Goal: Ask a question

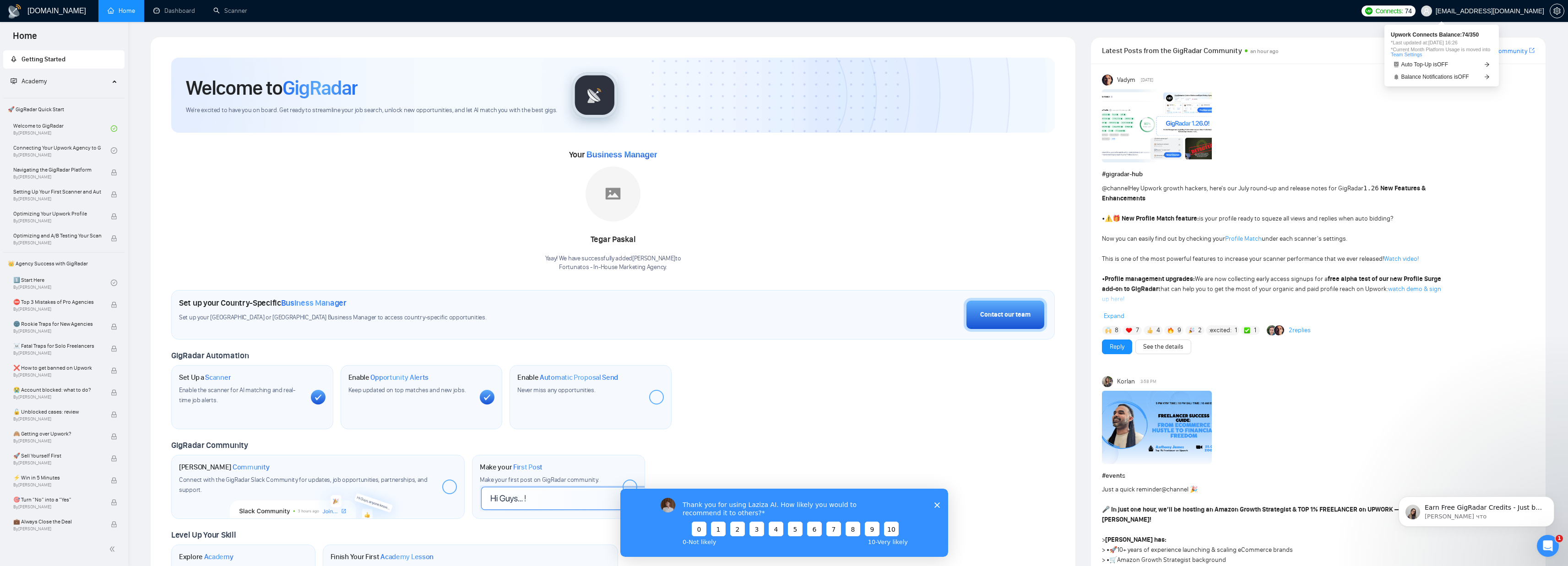
click at [1403, 12] on span "Connects:" at bounding box center [1389, 11] width 27 height 10
click at [1432, 108] on div at bounding box center [1318, 128] width 432 height 76
click at [181, 14] on link "Dashboard" at bounding box center [174, 10] width 42 height 8
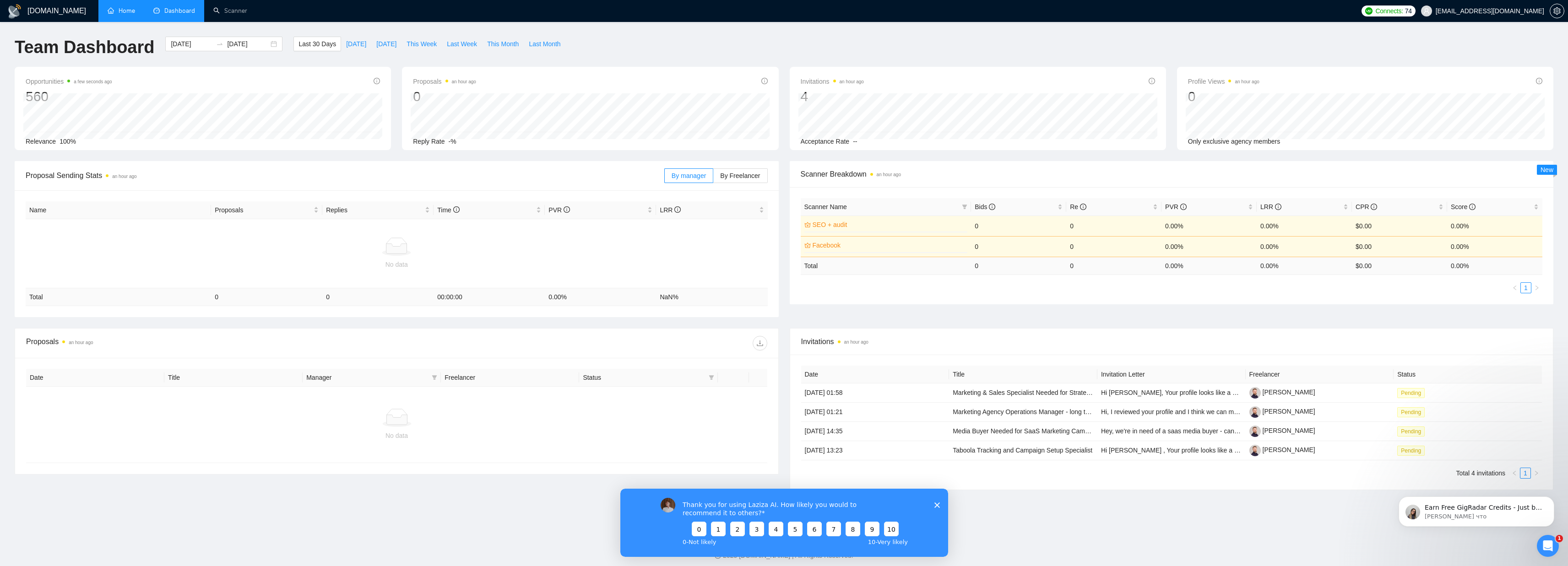
click at [135, 12] on link "Home" at bounding box center [121, 10] width 27 height 8
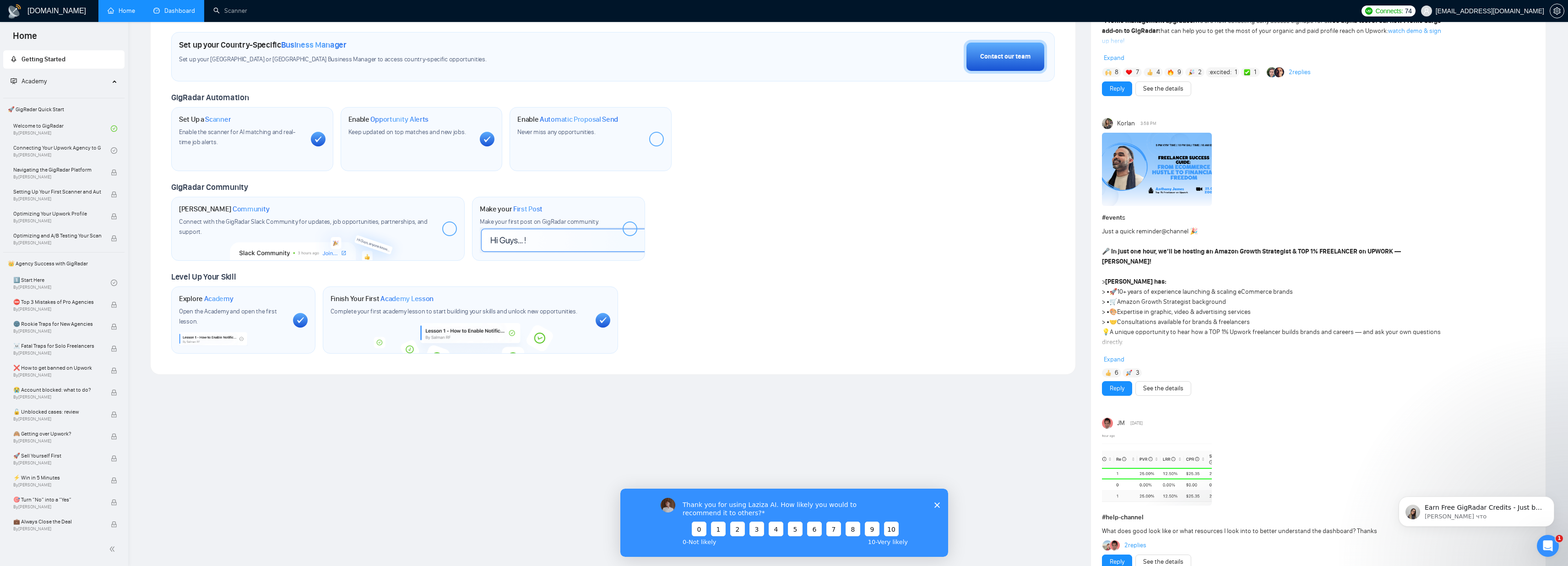
scroll to position [261, 0]
click at [601, 314] on div at bounding box center [602, 317] width 14 height 14
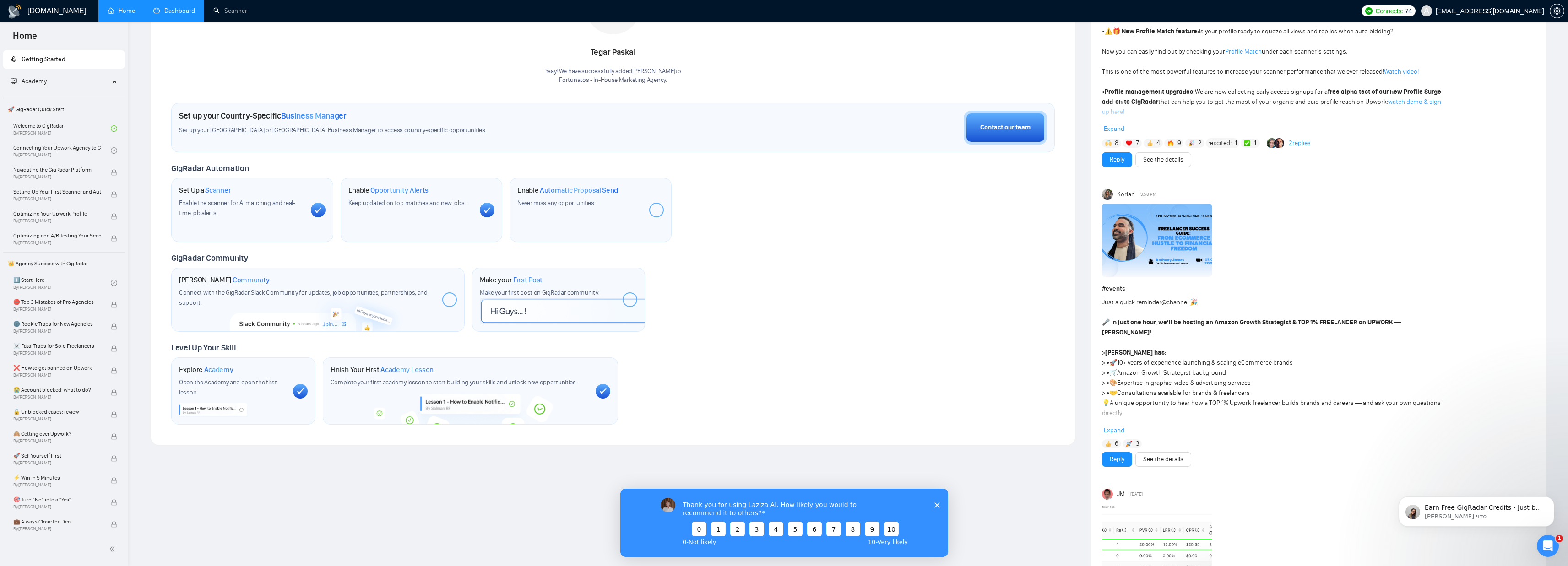
scroll to position [187, 0]
click at [623, 301] on div at bounding box center [630, 300] width 14 height 14
click at [442, 297] on div at bounding box center [449, 300] width 14 height 14
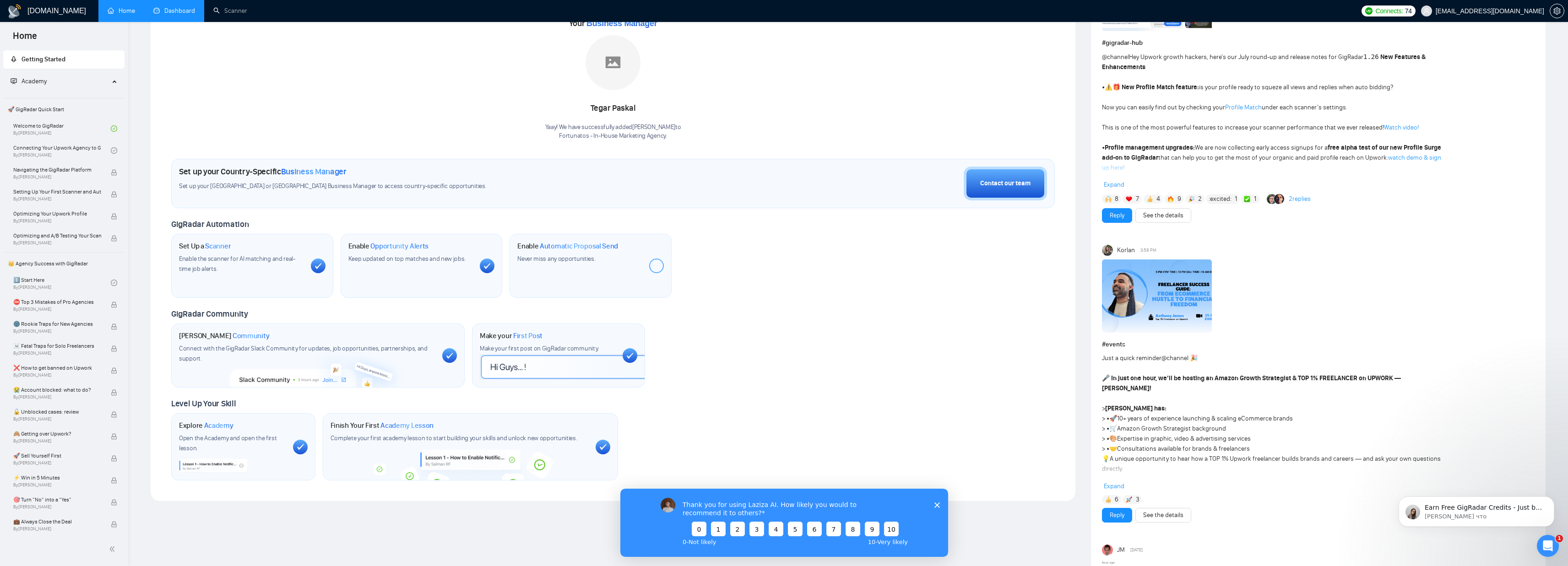
scroll to position [125, 0]
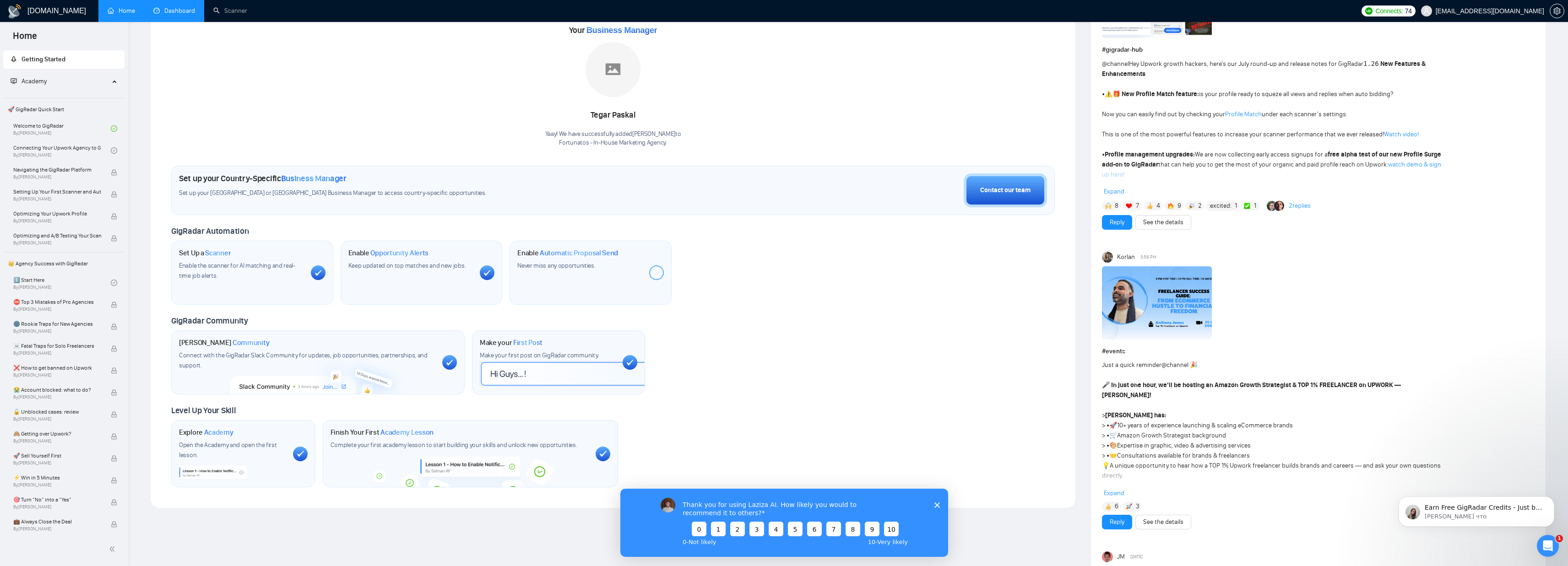
click at [651, 274] on div at bounding box center [656, 272] width 14 height 14
click at [657, 272] on div at bounding box center [656, 272] width 14 height 14
click at [655, 272] on div at bounding box center [656, 272] width 14 height 14
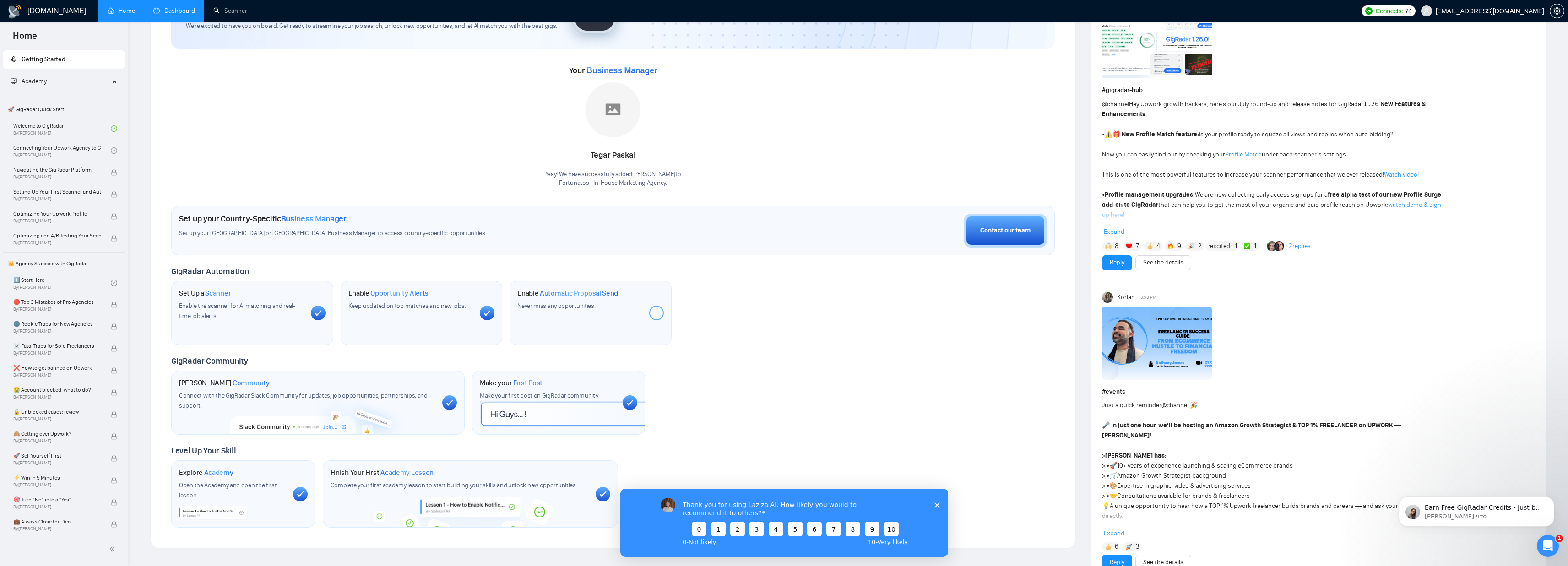
scroll to position [0, 0]
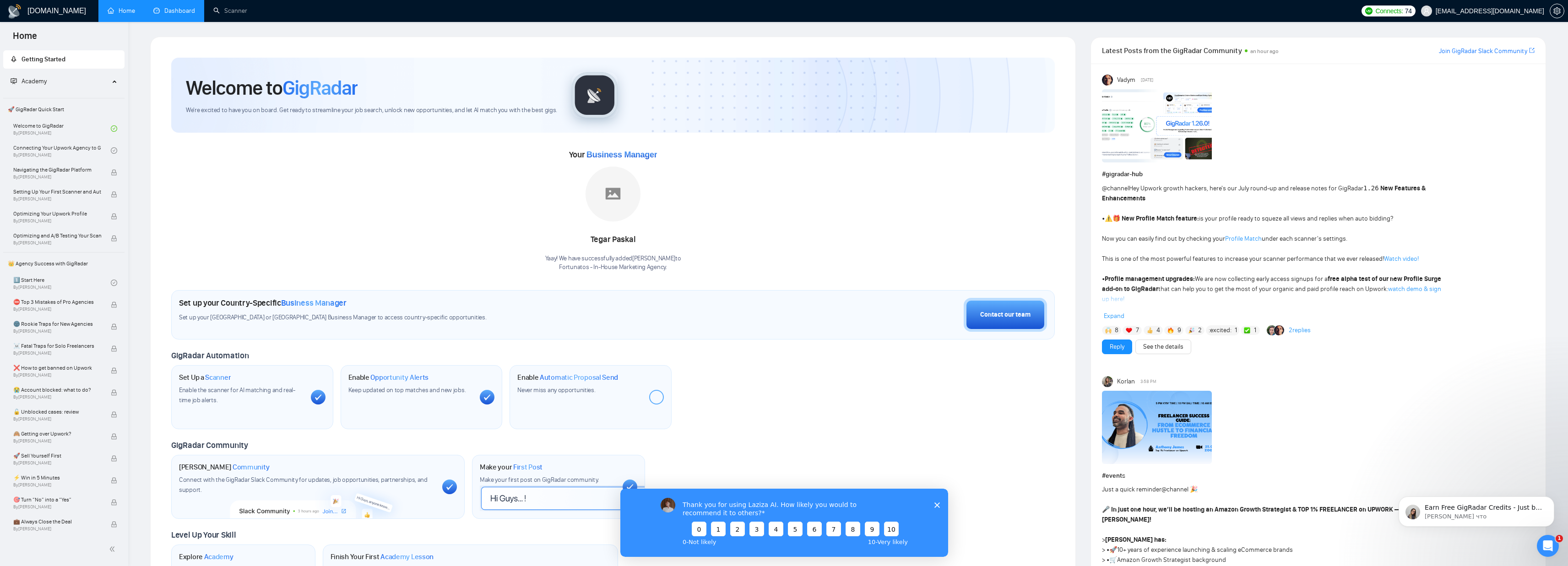
drag, startPoint x: 936, startPoint y: 505, endPoint x: 1554, endPoint y: 994, distance: 788.1
click at [936, 505] on polygon "Закрыть опрос" at bounding box center [936, 505] width 5 height 5
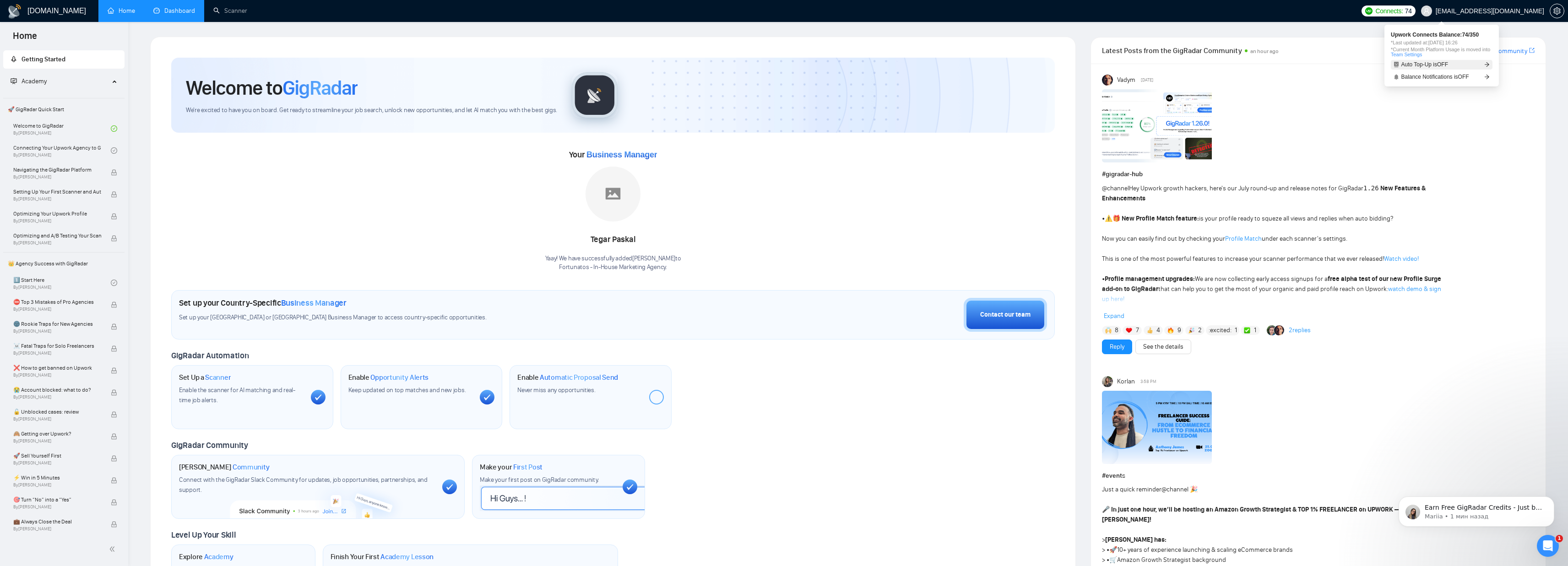
click at [1436, 67] on span "Auto Top-Up is OFF" at bounding box center [1425, 65] width 47 height 5
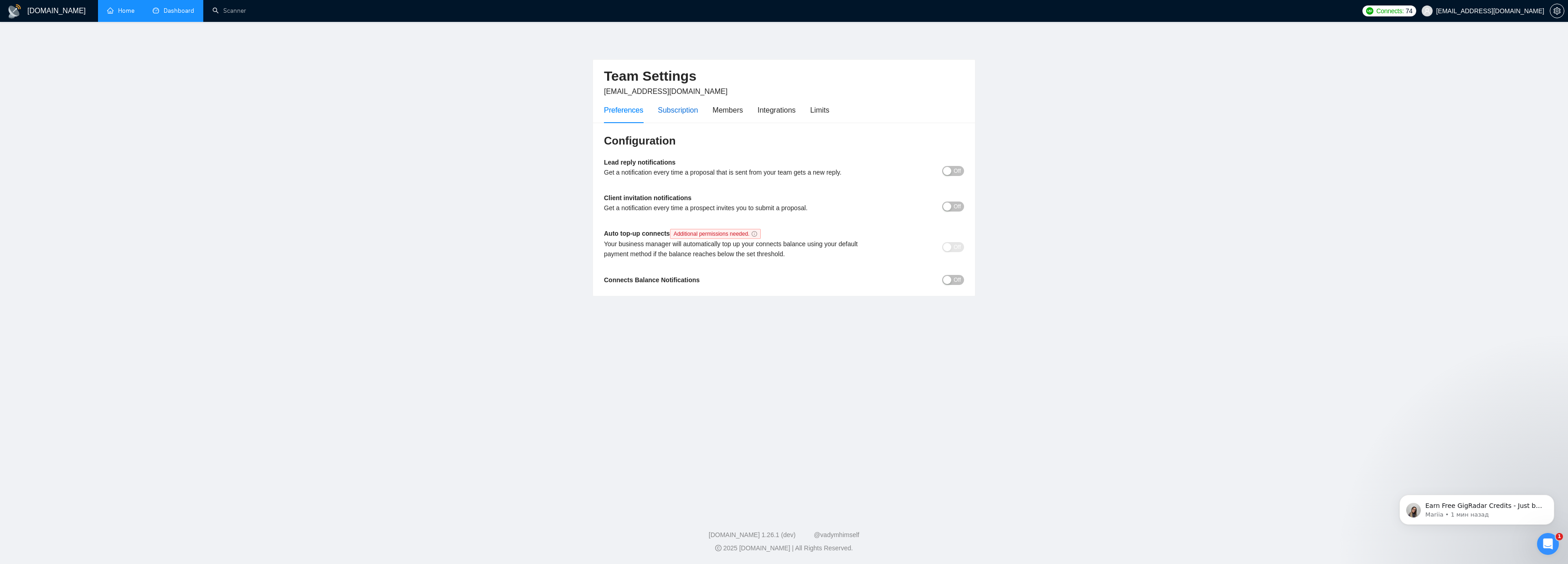
click at [676, 106] on div "Subscription" at bounding box center [678, 110] width 40 height 12
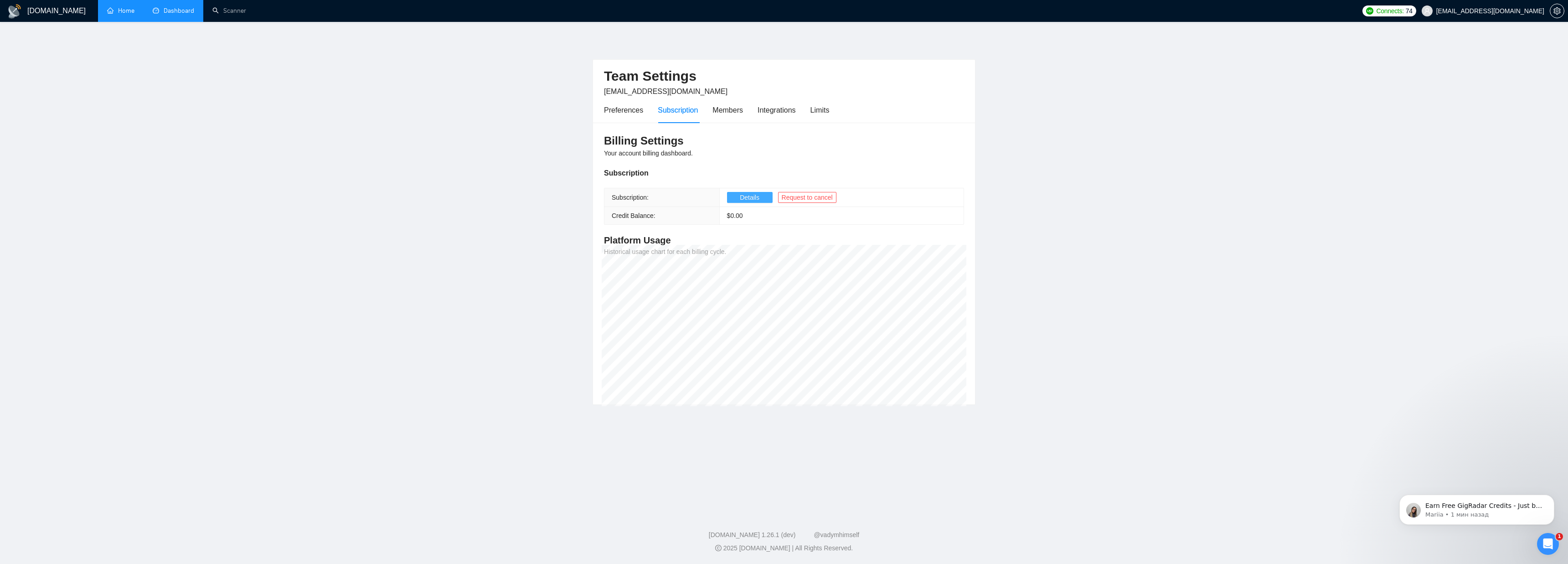
click at [754, 198] on span "Details" at bounding box center [749, 197] width 20 height 10
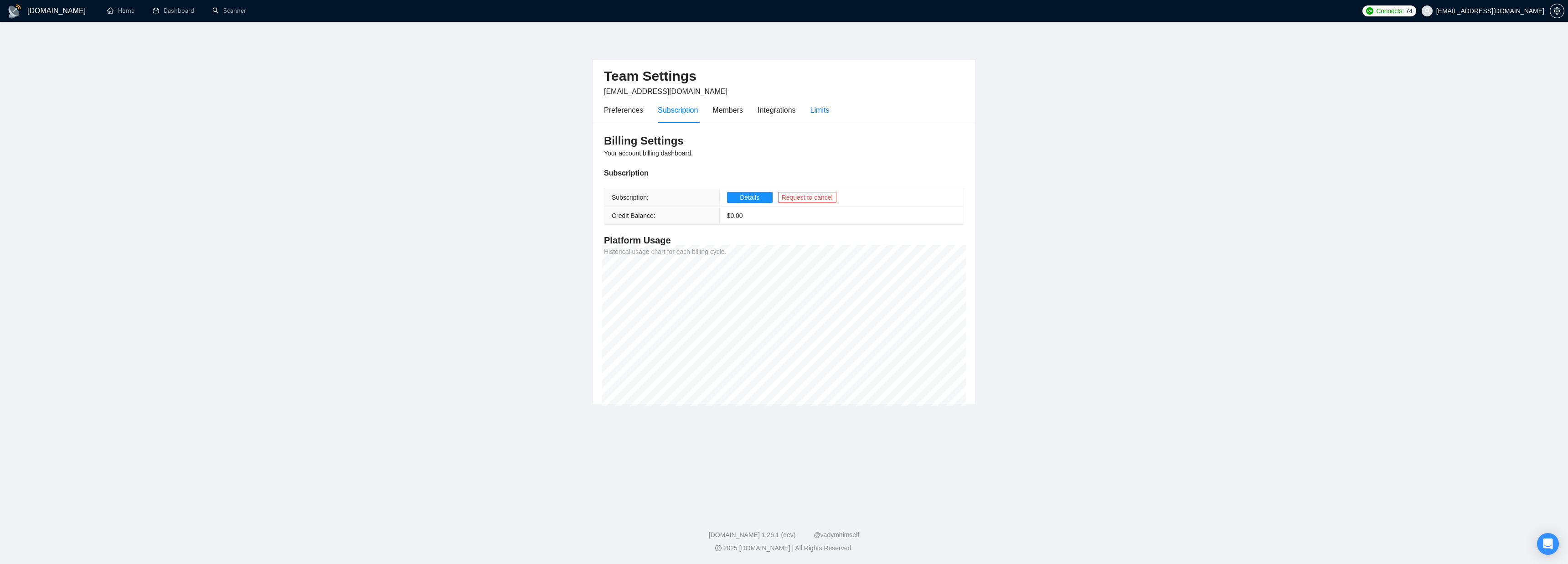
click at [824, 113] on div "Limits" at bounding box center [820, 110] width 19 height 12
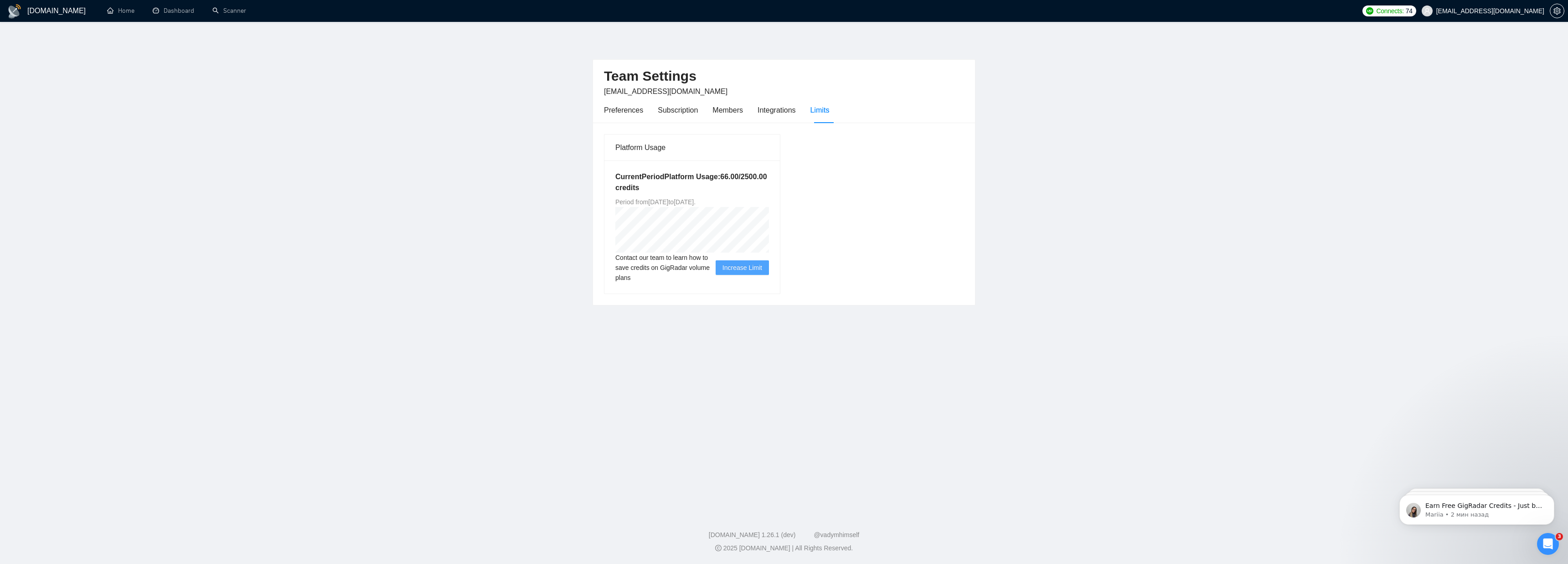
click at [734, 268] on span "Increase Limit" at bounding box center [742, 268] width 39 height 10
click at [750, 268] on span "Increase Limit" at bounding box center [742, 268] width 39 height 10
click at [1494, 511] on p "Mariia • 2 мин назад" at bounding box center [1484, 515] width 117 height 8
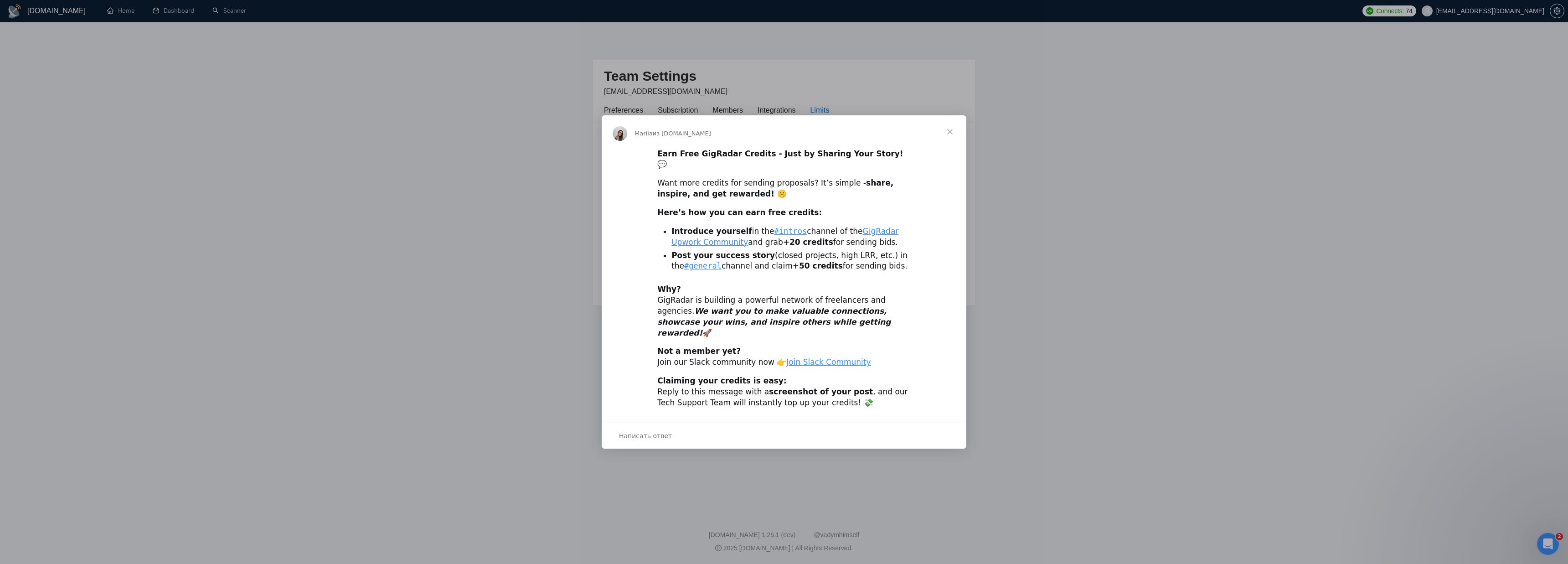
click at [946, 144] on span "Закрыть" at bounding box center [950, 132] width 33 height 33
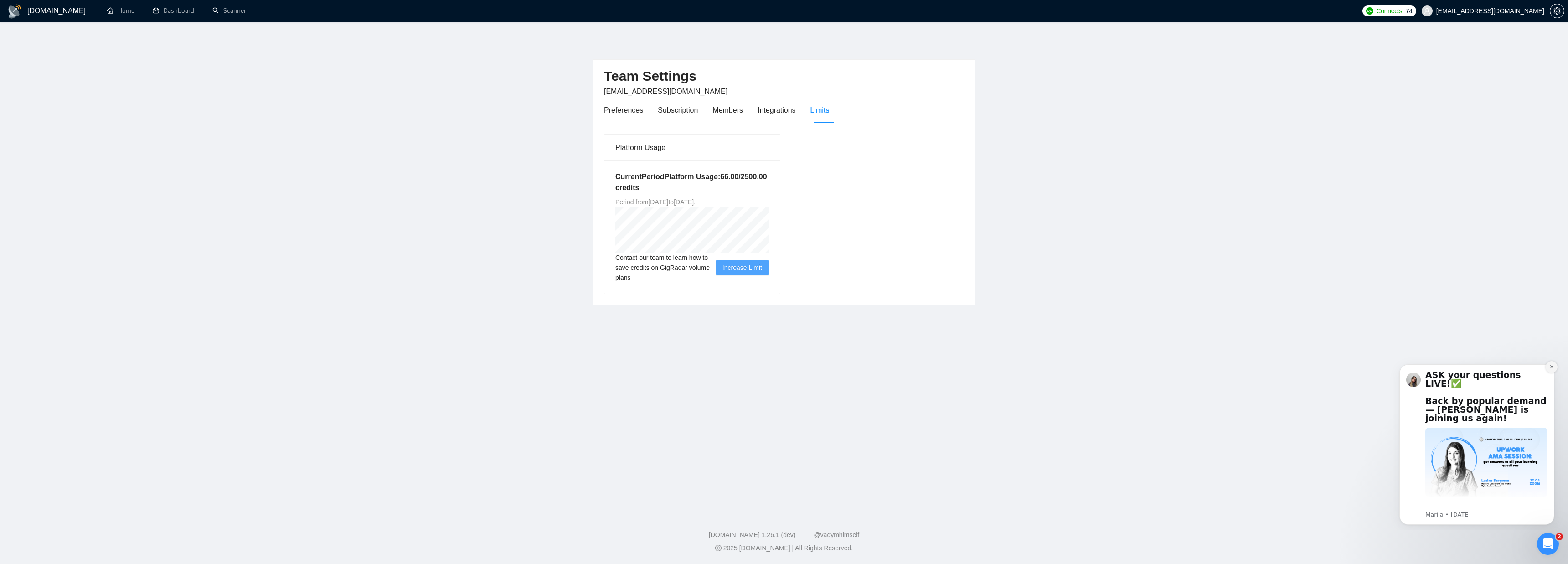
click at [1554, 367] on icon "Dismiss notification" at bounding box center [1552, 366] width 5 height 5
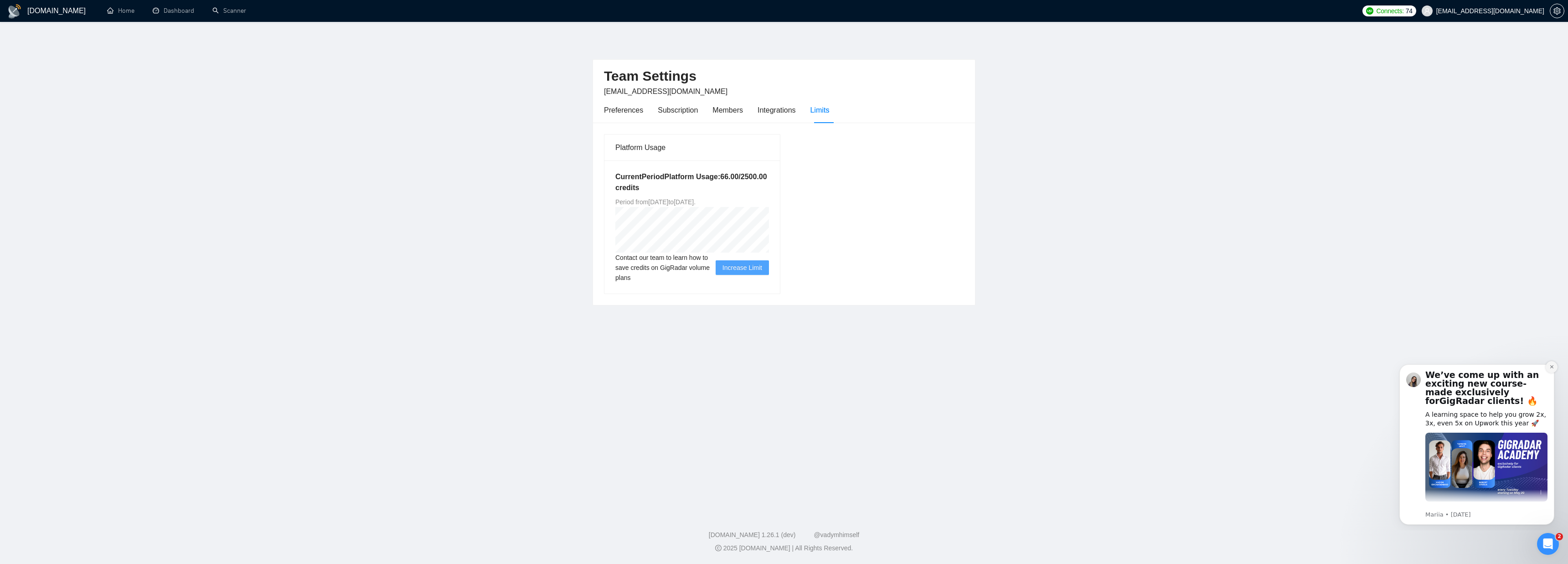
click at [1552, 371] on button "Dismiss notification" at bounding box center [1551, 367] width 12 height 12
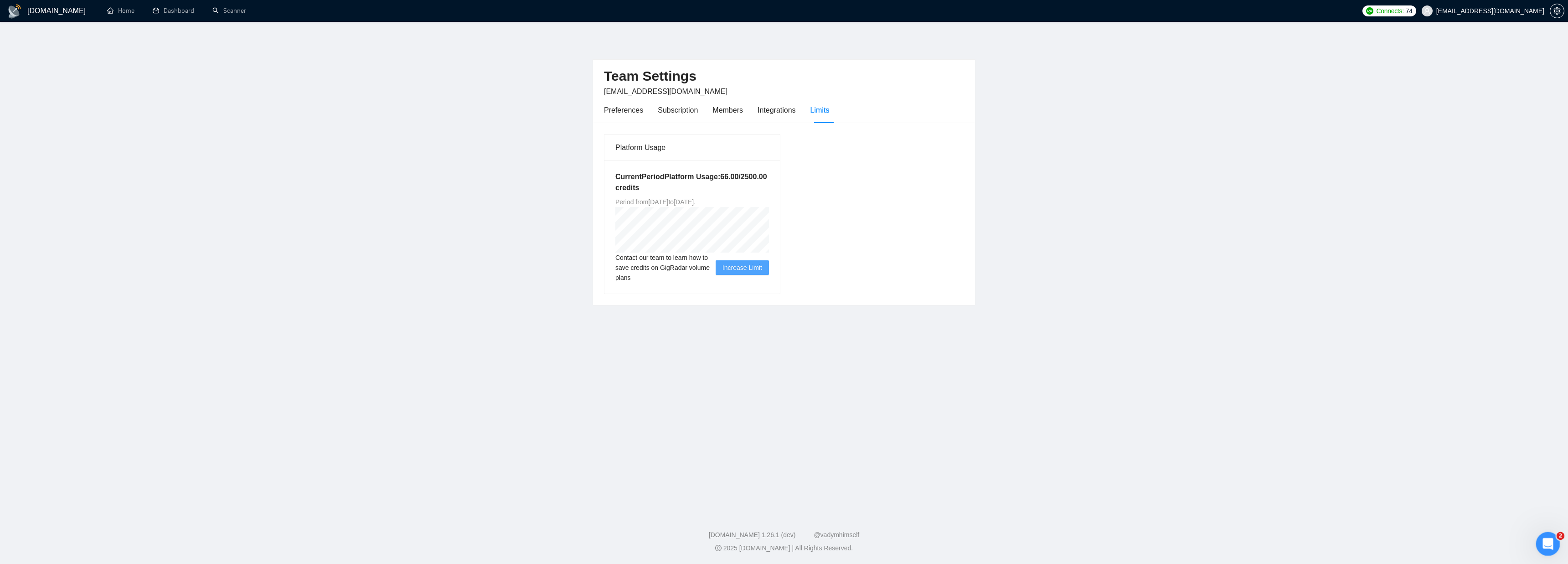
click at [1550, 548] on icon "Открыть службу сообщений Intercom" at bounding box center [1547, 543] width 15 height 15
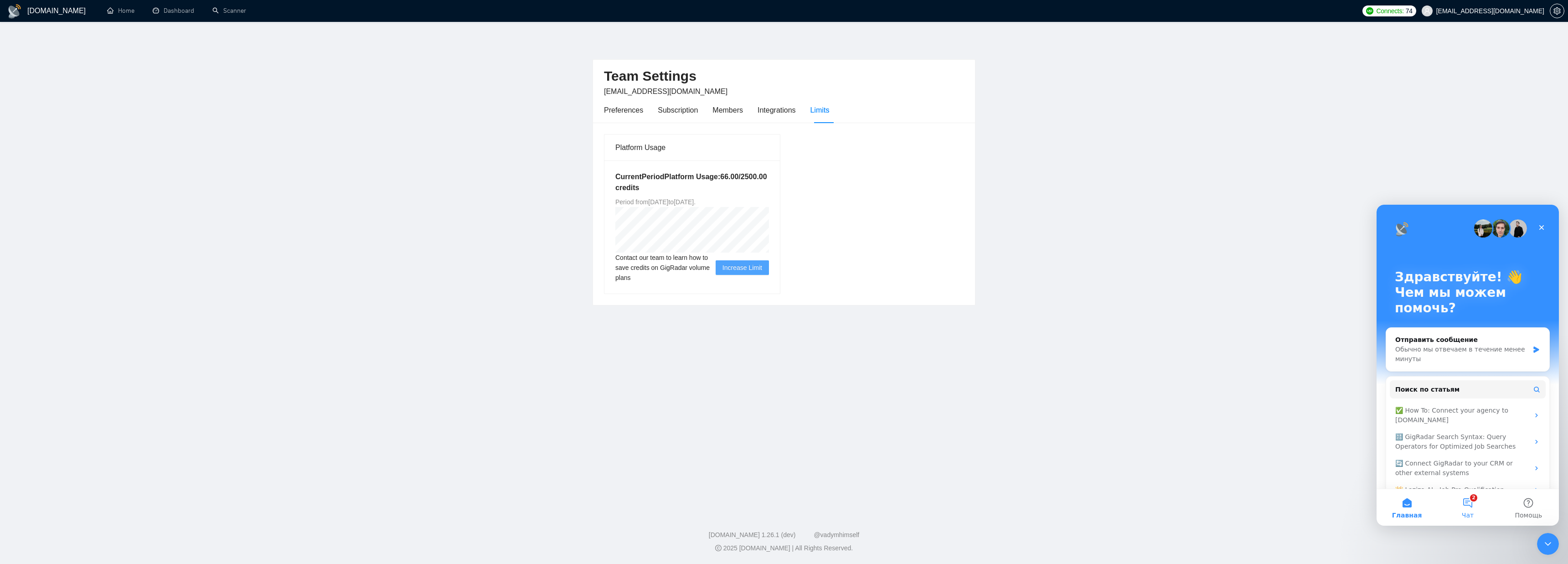
click at [1474, 517] on button "2 Чат" at bounding box center [1467, 508] width 60 height 37
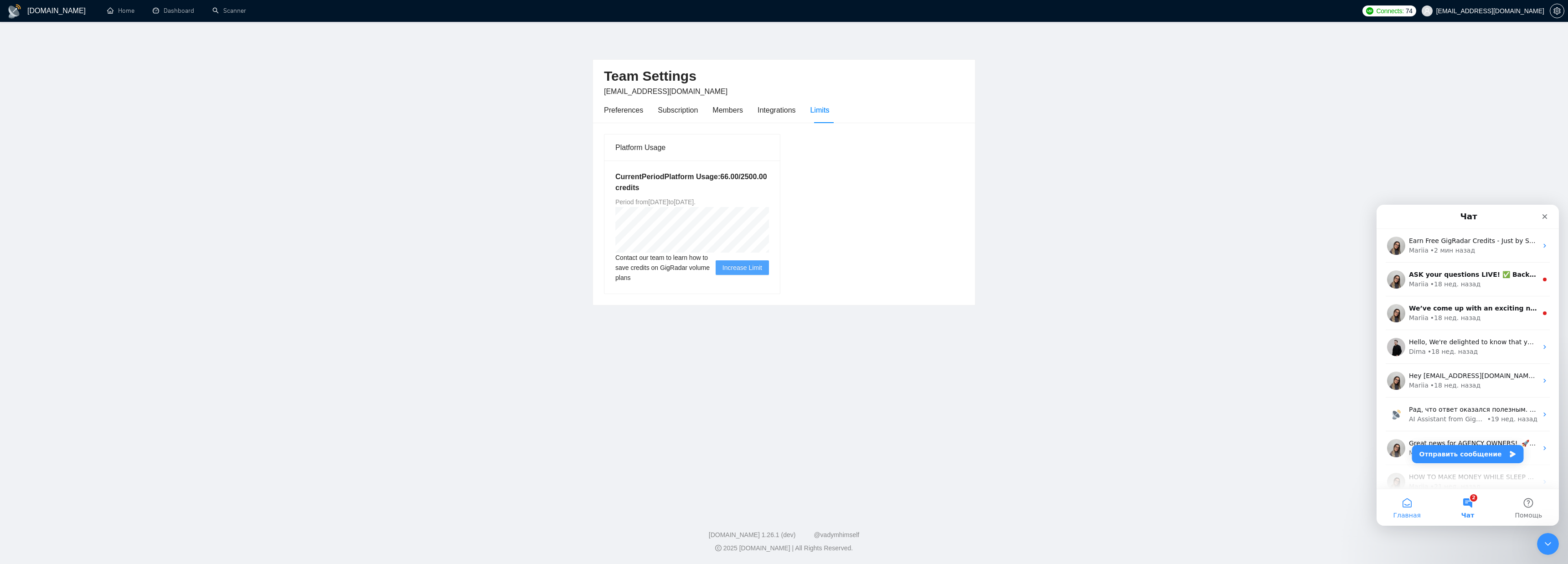
click at [1415, 505] on button "Главная" at bounding box center [1406, 508] width 60 height 37
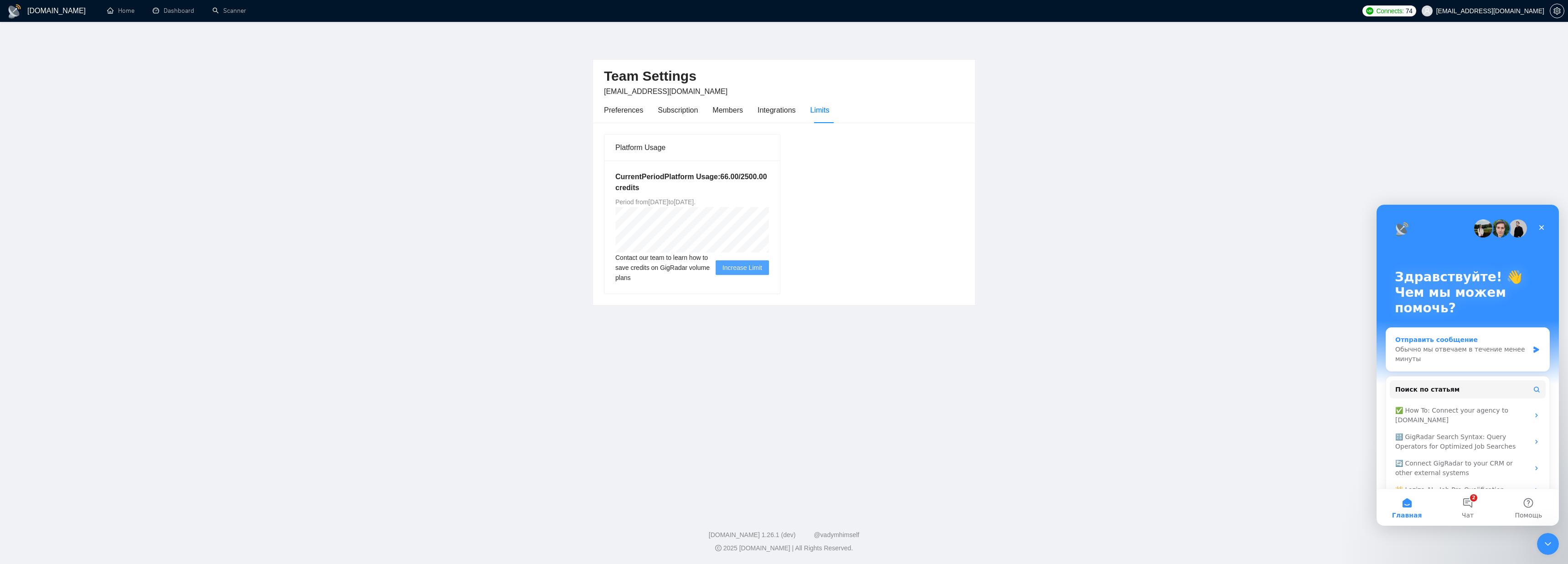
click at [1438, 351] on div "Обычно мы отвечаем в течение менее минуты" at bounding box center [1462, 354] width 134 height 19
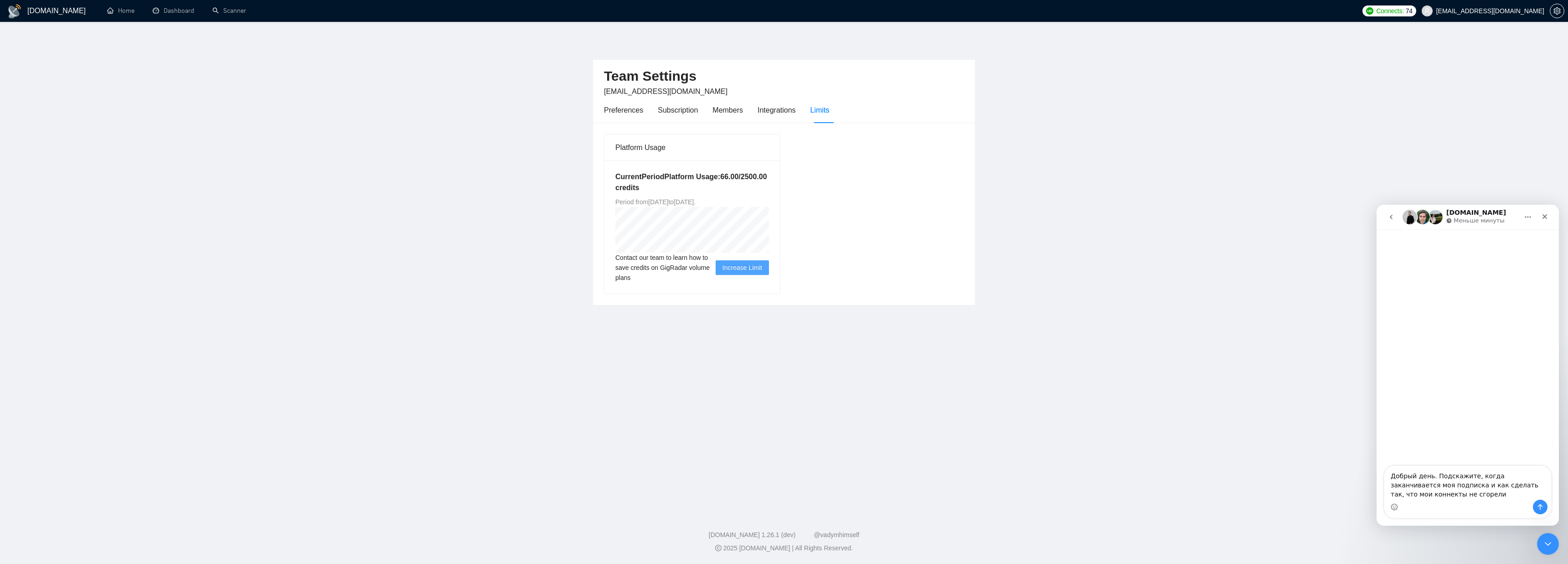
type textarea "Добрый день. Подскажите, когда заканчивается моя подписка и как сделать так, чт…"
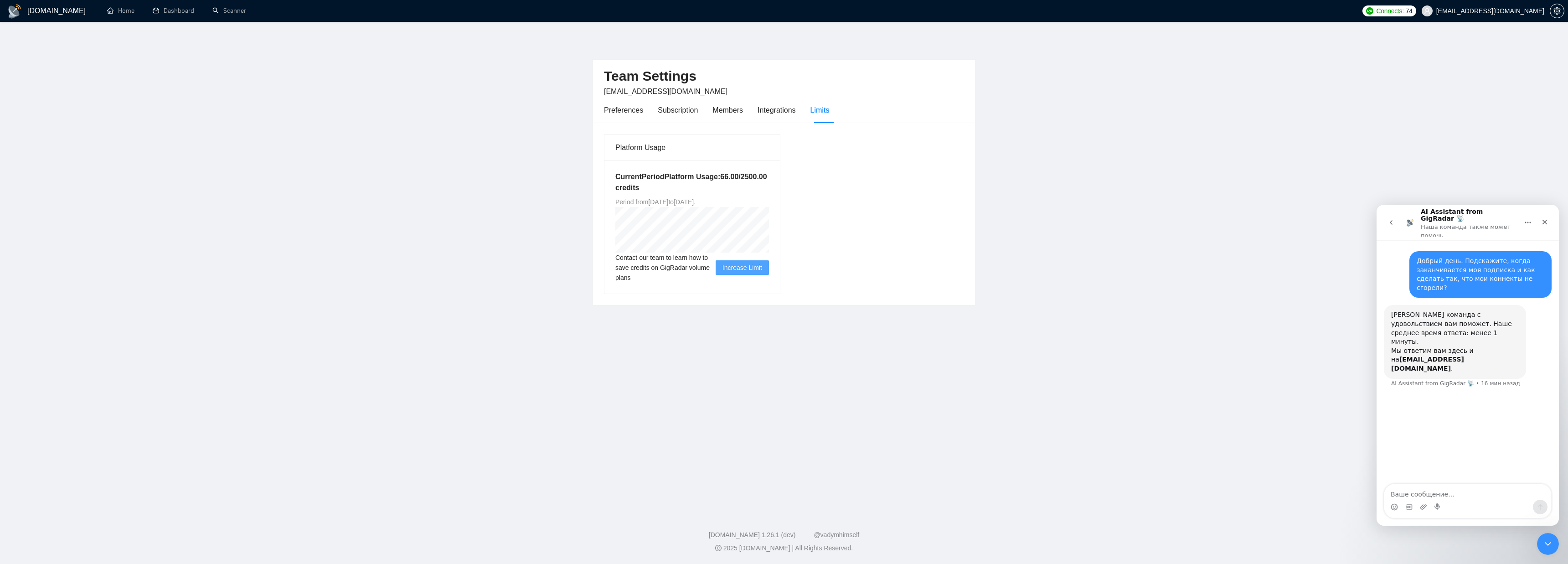
click at [1446, 223] on p "Наша команда также может помочь" at bounding box center [1468, 230] width 96 height 14
